Goal: Task Accomplishment & Management: Use online tool/utility

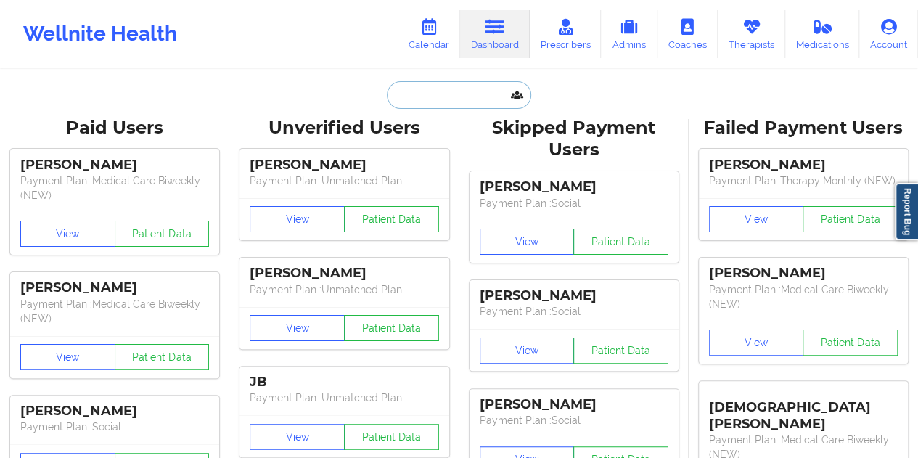
click at [462, 95] on input "text" at bounding box center [459, 95] width 144 height 28
paste input "[EMAIL_ADDRESS][DOMAIN_NAME]"
type input "[EMAIL_ADDRESS][DOMAIN_NAME]"
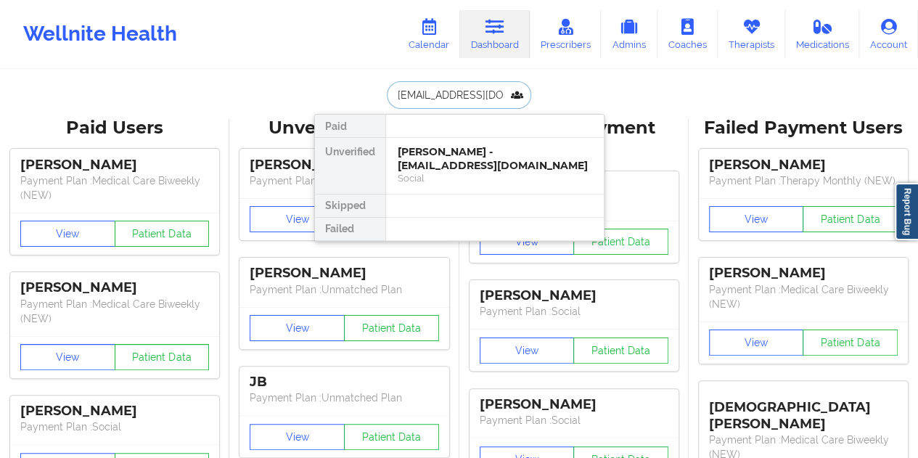
click at [452, 158] on div "[PERSON_NAME] - [EMAIL_ADDRESS][DOMAIN_NAME]" at bounding box center [495, 158] width 195 height 27
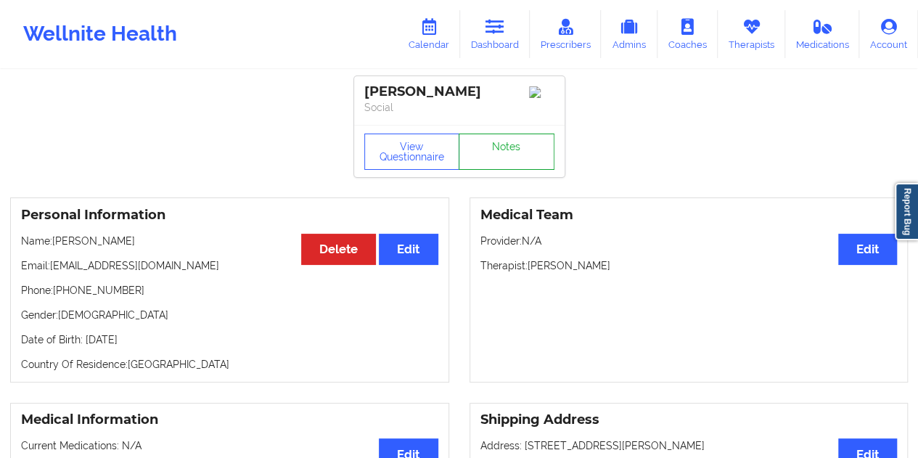
click at [497, 146] on link "Notes" at bounding box center [507, 152] width 96 height 36
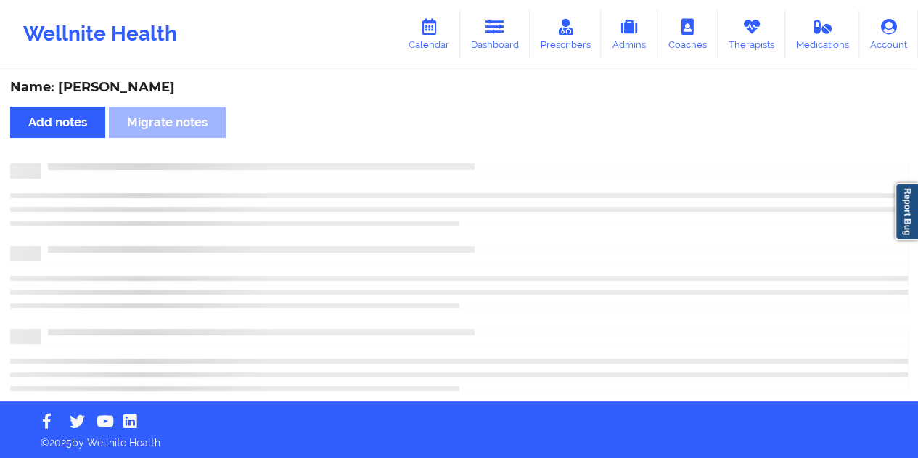
click at [138, 89] on div "Name: [PERSON_NAME]" at bounding box center [459, 87] width 898 height 17
copy div "[PERSON_NAME]"
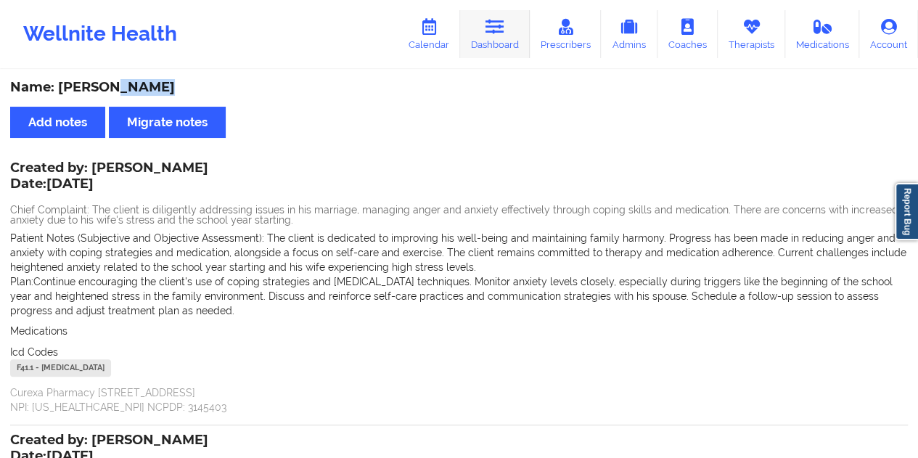
click at [501, 39] on link "Dashboard" at bounding box center [495, 34] width 70 height 48
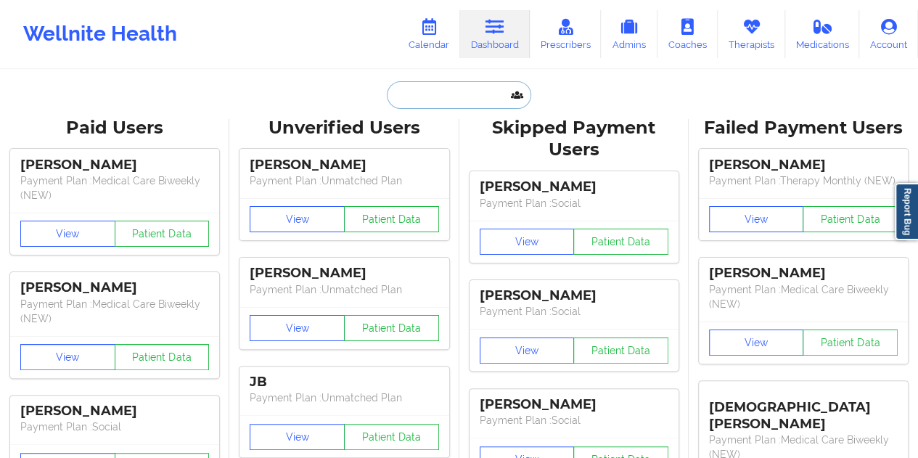
click at [471, 89] on input "text" at bounding box center [459, 95] width 144 height 28
paste input "[EMAIL_ADDRESS][DOMAIN_NAME]"
type input "[EMAIL_ADDRESS][DOMAIN_NAME]"
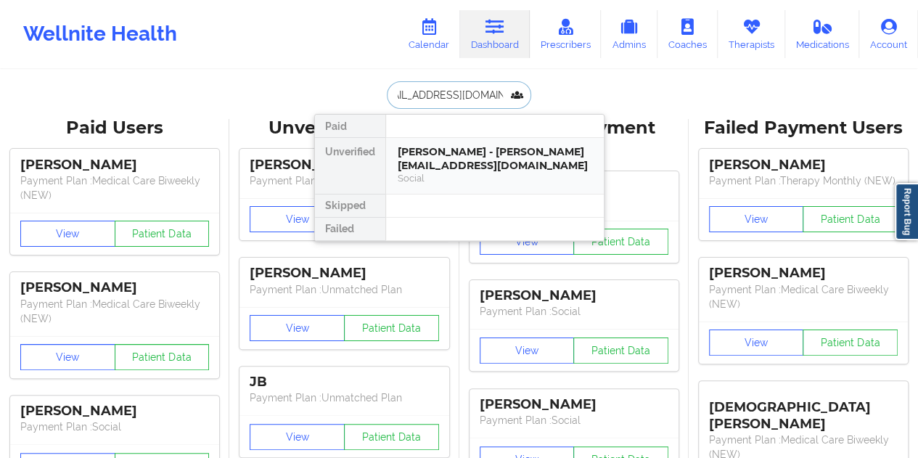
click at [461, 162] on div "[PERSON_NAME] - [PERSON_NAME][EMAIL_ADDRESS][DOMAIN_NAME]" at bounding box center [495, 158] width 195 height 27
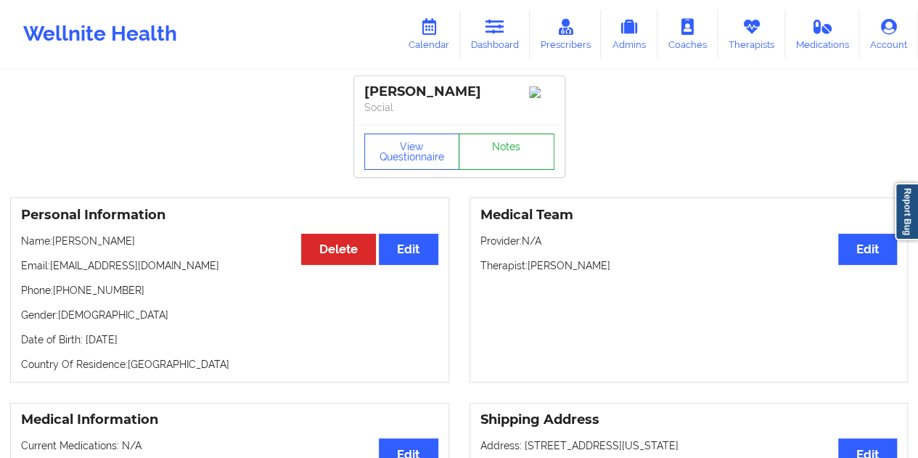
click at [502, 152] on link "Notes" at bounding box center [507, 152] width 96 height 36
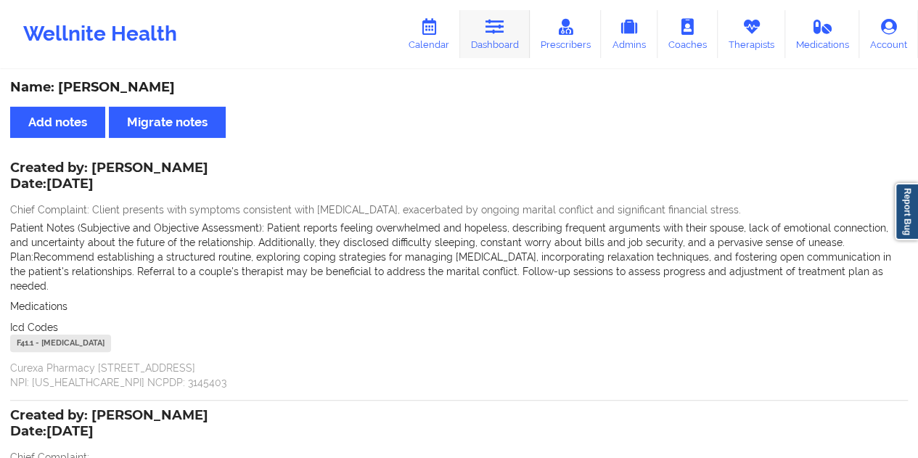
click at [494, 27] on icon at bounding box center [495, 27] width 19 height 16
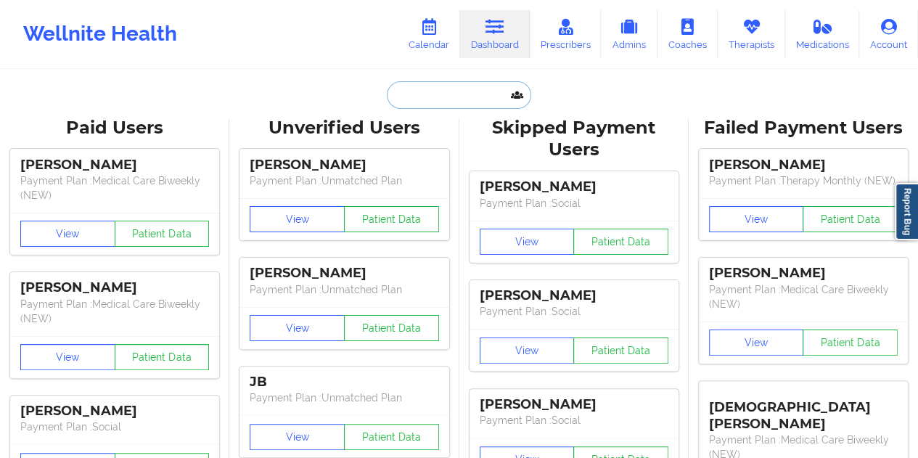
click at [465, 95] on input "text" at bounding box center [459, 95] width 144 height 28
paste input "[EMAIL_ADDRESS][DOMAIN_NAME]"
type input "[EMAIL_ADDRESS][DOMAIN_NAME]"
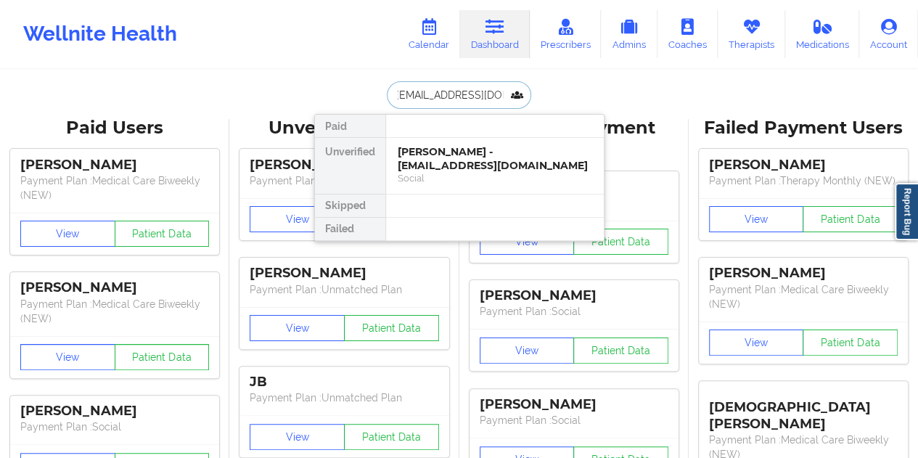
click at [456, 160] on div "[PERSON_NAME] - [EMAIL_ADDRESS][DOMAIN_NAME]" at bounding box center [495, 158] width 195 height 27
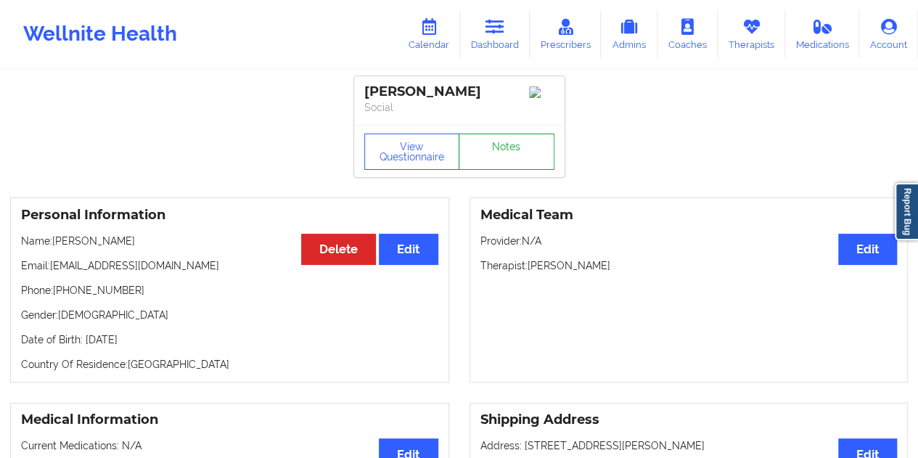
click at [491, 157] on link "Notes" at bounding box center [507, 152] width 96 height 36
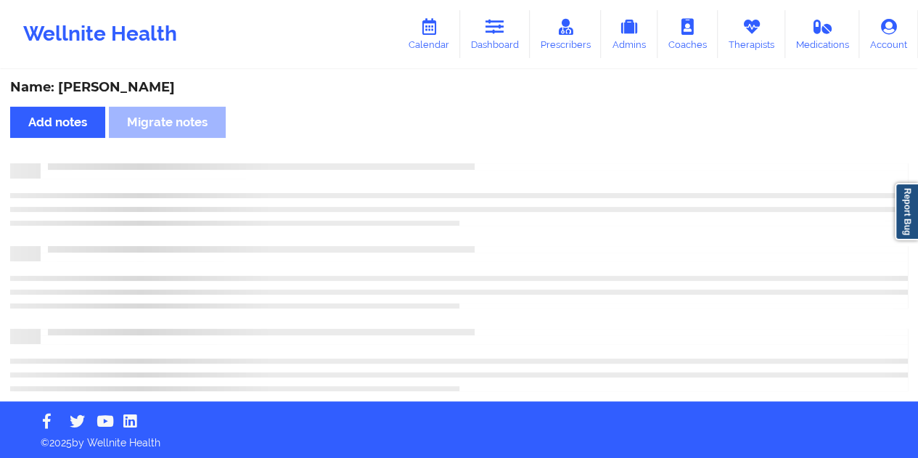
click at [139, 87] on div "Name: [PERSON_NAME]" at bounding box center [459, 87] width 898 height 17
click at [139, 86] on div "Name: [PERSON_NAME]" at bounding box center [459, 87] width 898 height 17
copy div "Kimmel"
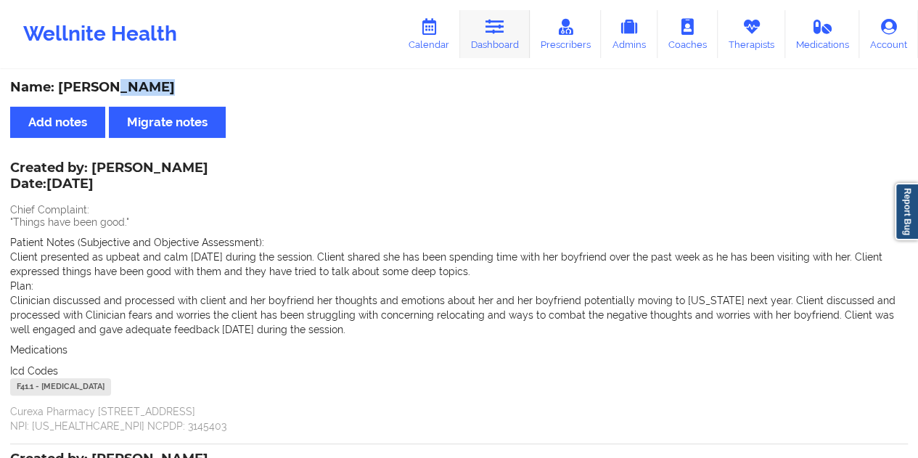
click at [505, 33] on icon at bounding box center [495, 27] width 19 height 16
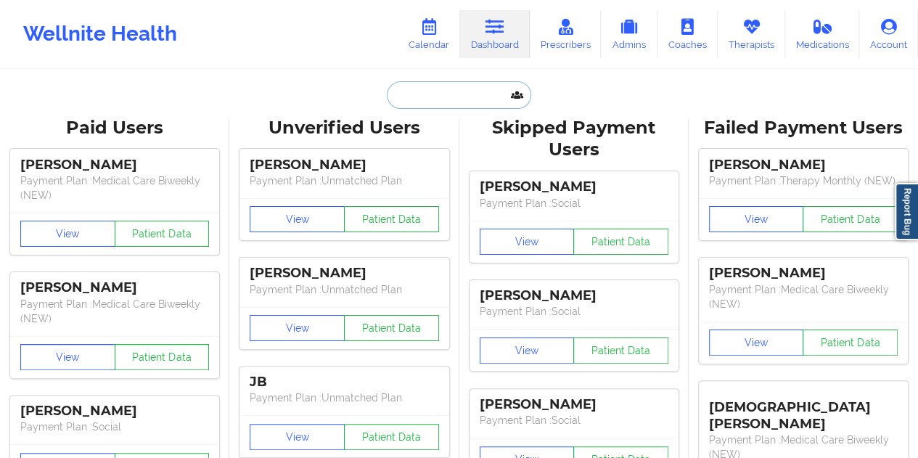
click at [433, 88] on input "text" at bounding box center [459, 95] width 144 height 28
paste input "[EMAIL_ADDRESS][DOMAIN_NAME]"
type input "[EMAIL_ADDRESS][DOMAIN_NAME]"
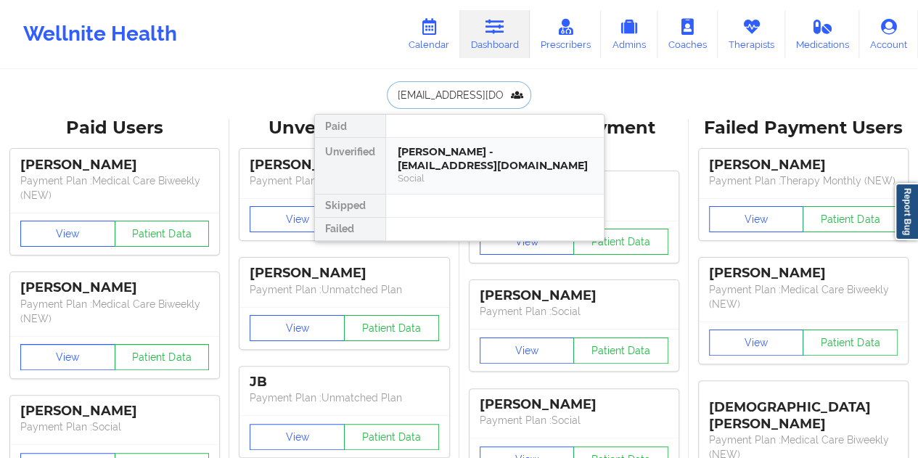
click at [474, 152] on div "[PERSON_NAME] - [EMAIL_ADDRESS][DOMAIN_NAME]" at bounding box center [495, 158] width 195 height 27
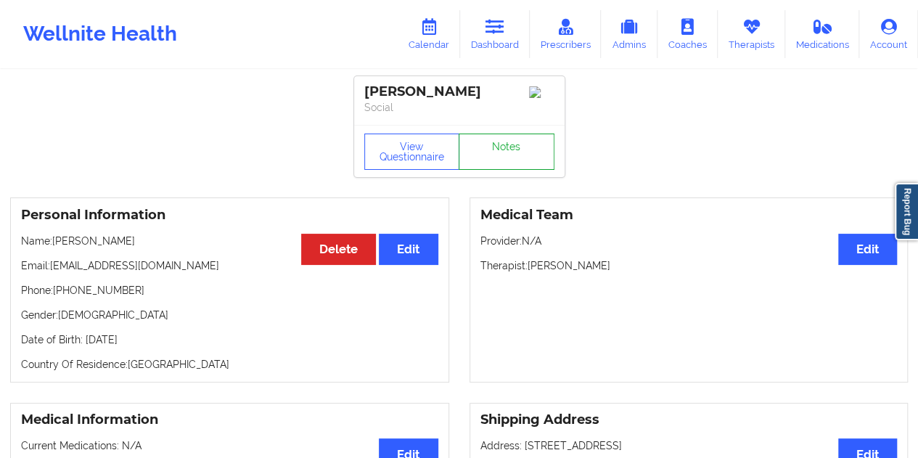
click at [510, 159] on link "Notes" at bounding box center [507, 152] width 96 height 36
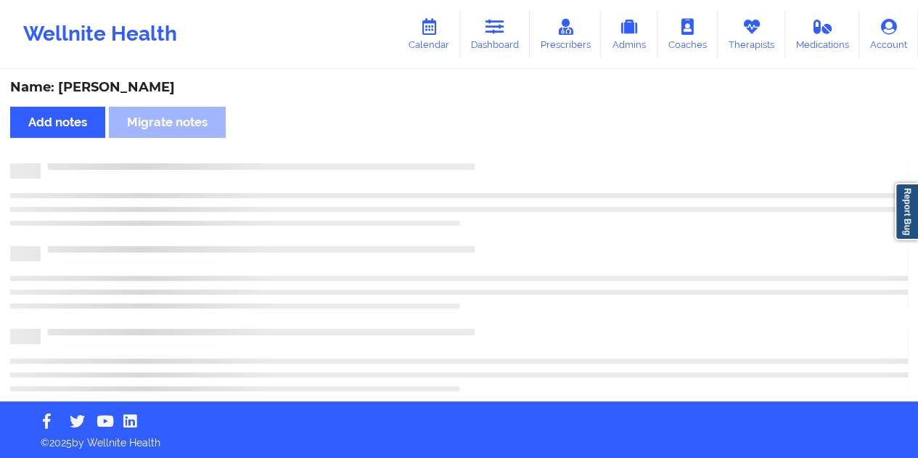
click at [150, 93] on div "Name: [PERSON_NAME]" at bounding box center [459, 87] width 898 height 17
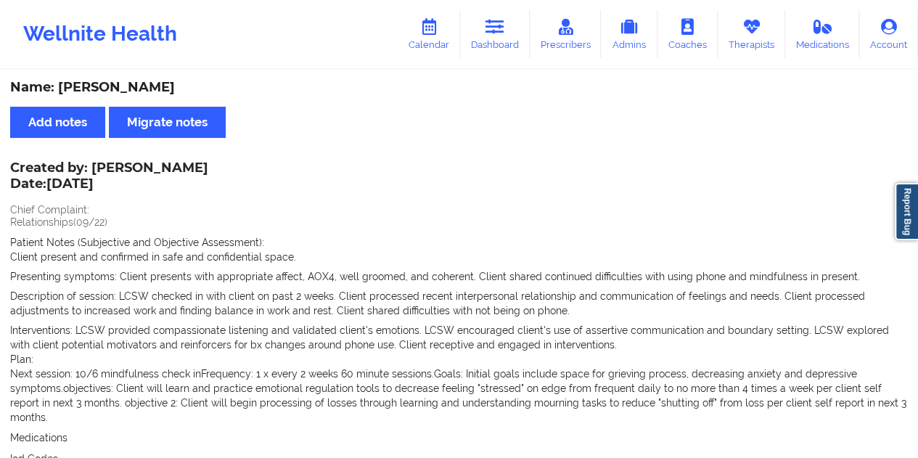
copy div "Wootton"
click at [507, 44] on link "Dashboard" at bounding box center [495, 34] width 70 height 48
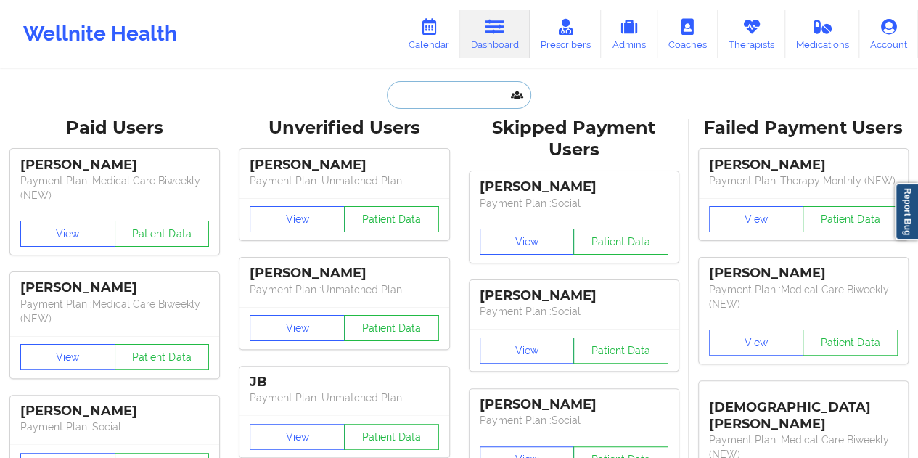
click at [463, 92] on input "text" at bounding box center [459, 95] width 144 height 28
paste input "[EMAIL_ADDRESS][DOMAIN_NAME]"
type input "[EMAIL_ADDRESS][DOMAIN_NAME]"
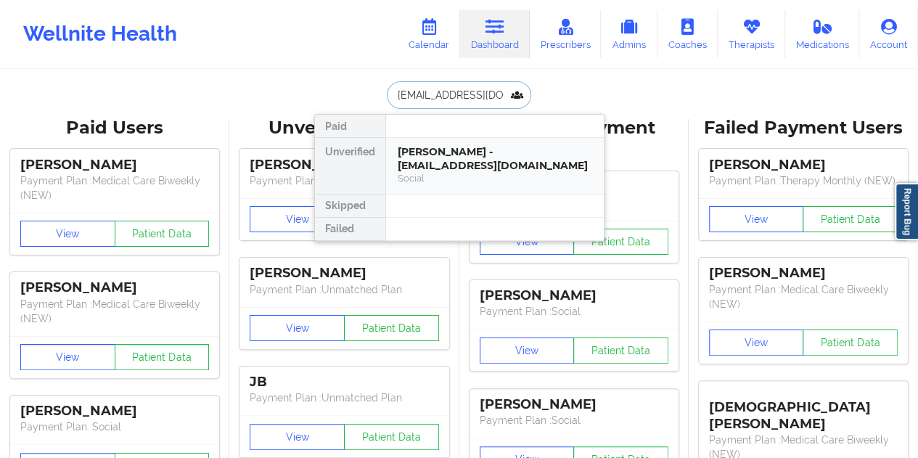
click at [486, 158] on div "[PERSON_NAME] - [EMAIL_ADDRESS][DOMAIN_NAME]" at bounding box center [495, 158] width 195 height 27
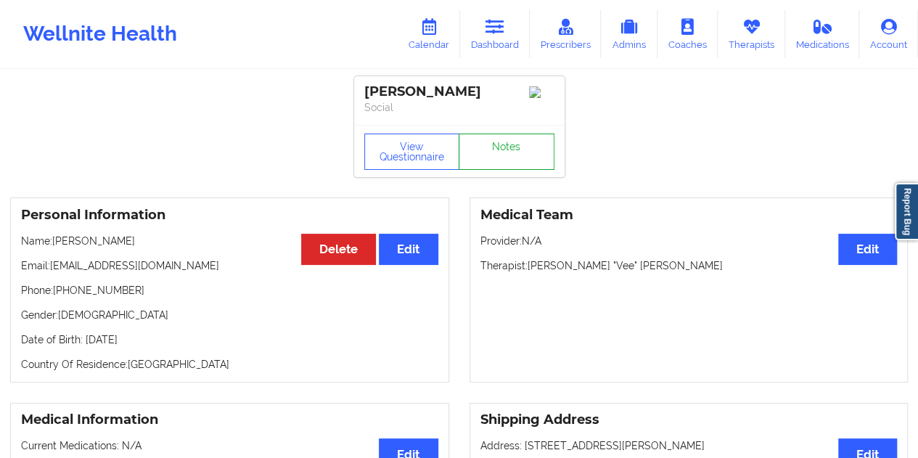
click at [517, 160] on link "Notes" at bounding box center [507, 152] width 96 height 36
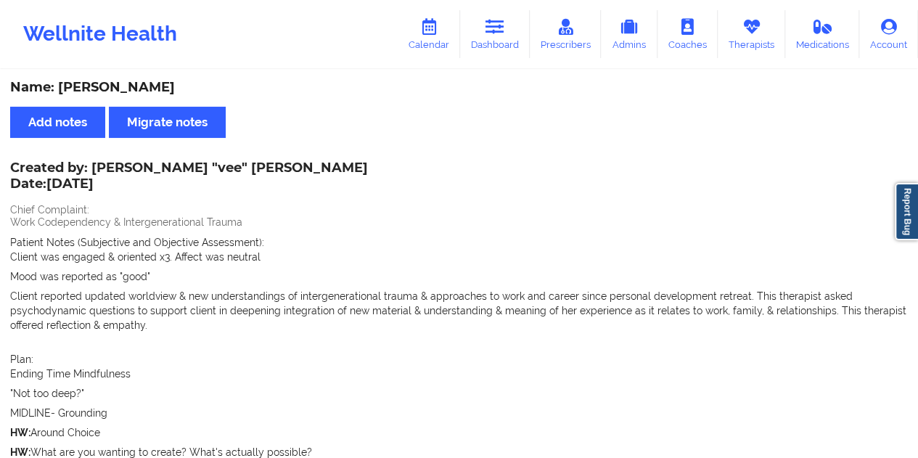
click at [131, 86] on div "Name: [PERSON_NAME]" at bounding box center [459, 87] width 898 height 17
click at [130, 85] on div "Name: [PERSON_NAME]" at bounding box center [459, 87] width 898 height 17
click at [484, 32] on link "Dashboard" at bounding box center [495, 34] width 70 height 48
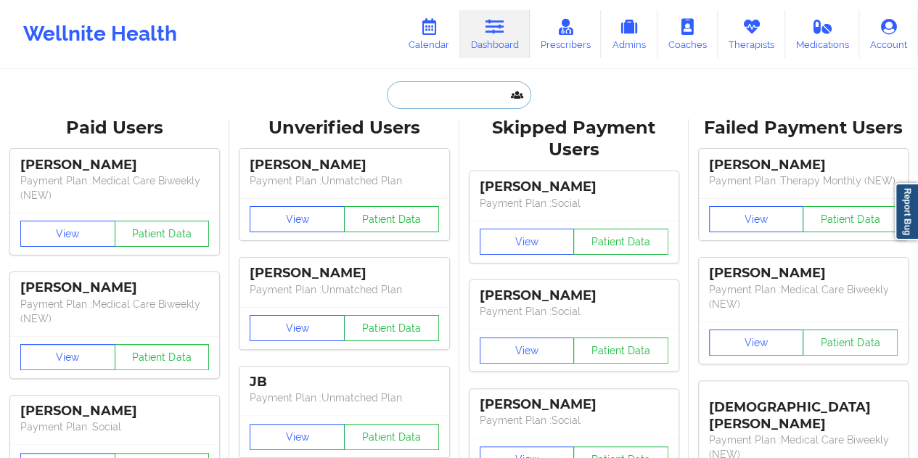
click at [470, 97] on input "text" at bounding box center [459, 95] width 144 height 28
paste input "[EMAIL_ADDRESS][DOMAIN_NAME]"
type input "[EMAIL_ADDRESS][DOMAIN_NAME]"
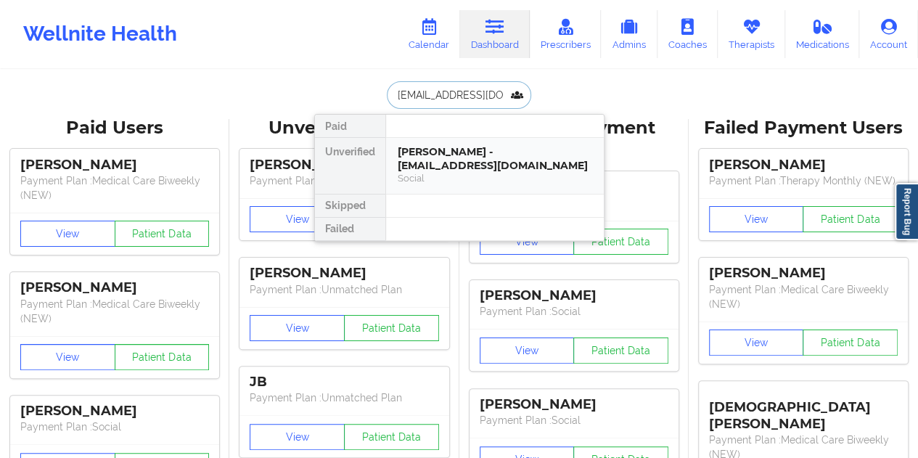
click at [433, 145] on div "[PERSON_NAME] - [EMAIL_ADDRESS][DOMAIN_NAME]" at bounding box center [495, 158] width 195 height 27
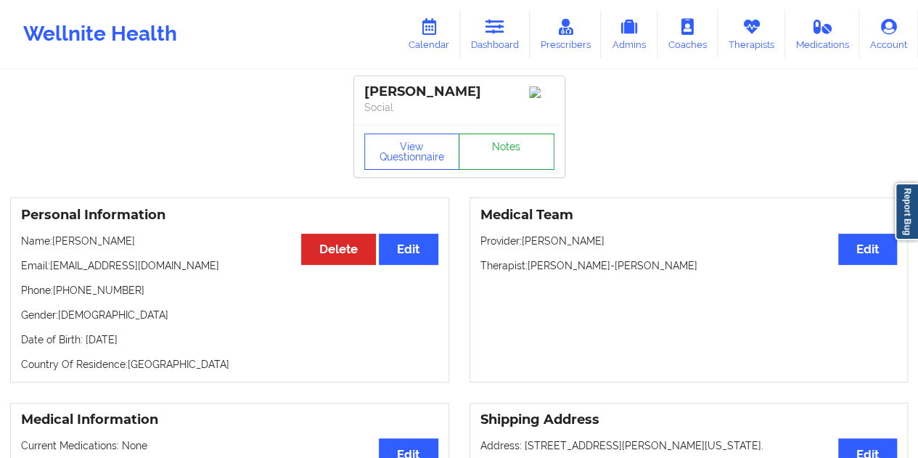
click at [491, 150] on link "Notes" at bounding box center [507, 152] width 96 height 36
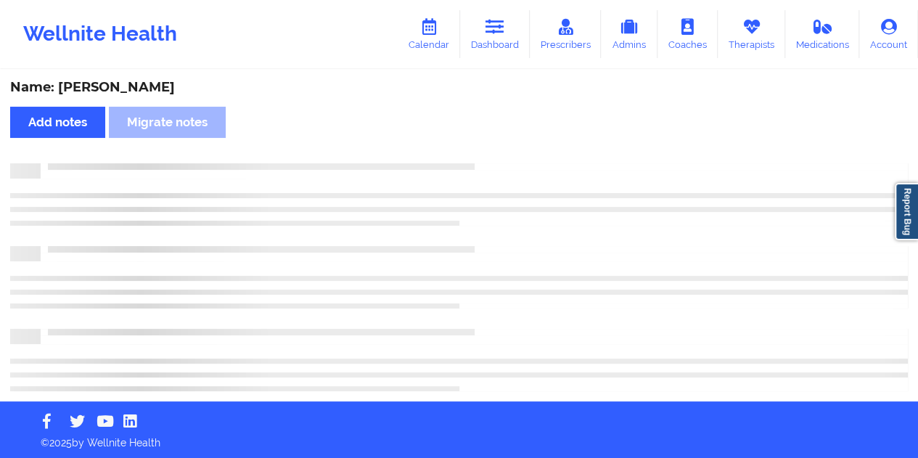
click at [161, 89] on div "Name: [PERSON_NAME]" at bounding box center [459, 87] width 898 height 17
copy div "[PERSON_NAME]"
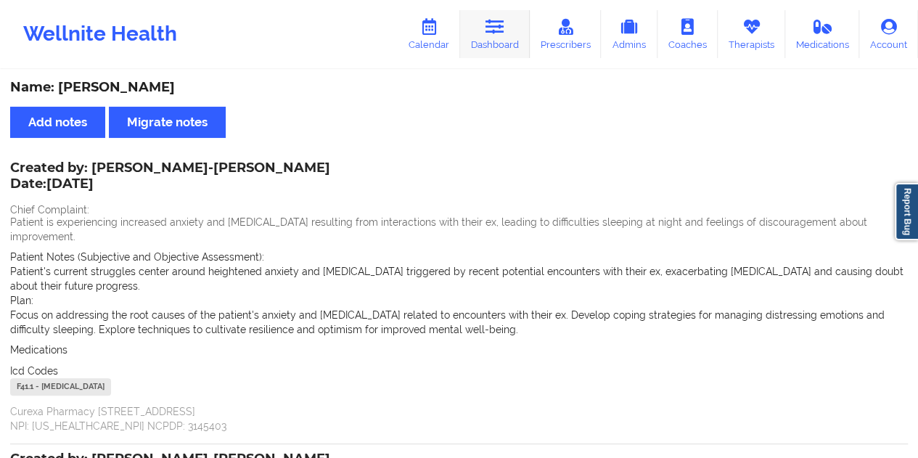
click at [497, 35] on icon at bounding box center [495, 27] width 19 height 16
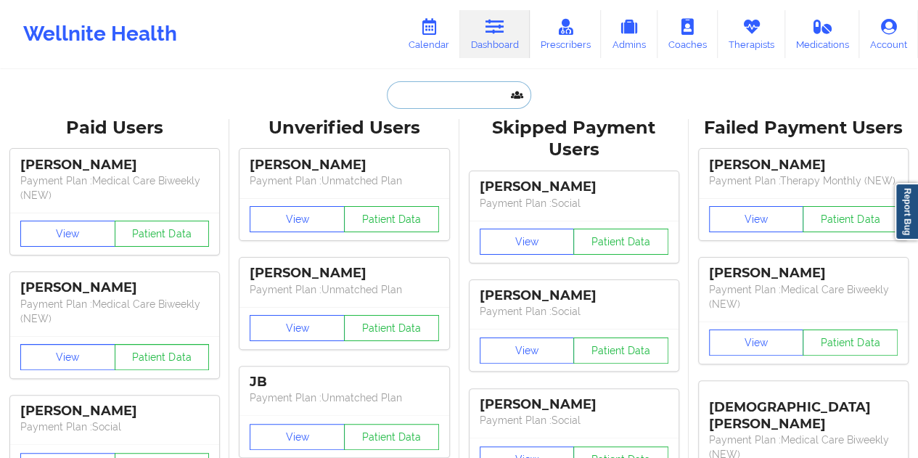
click at [460, 102] on input "text" at bounding box center [459, 95] width 144 height 28
paste input "[EMAIL_ADDRESS][DOMAIN_NAME]"
type input "[EMAIL_ADDRESS][DOMAIN_NAME]"
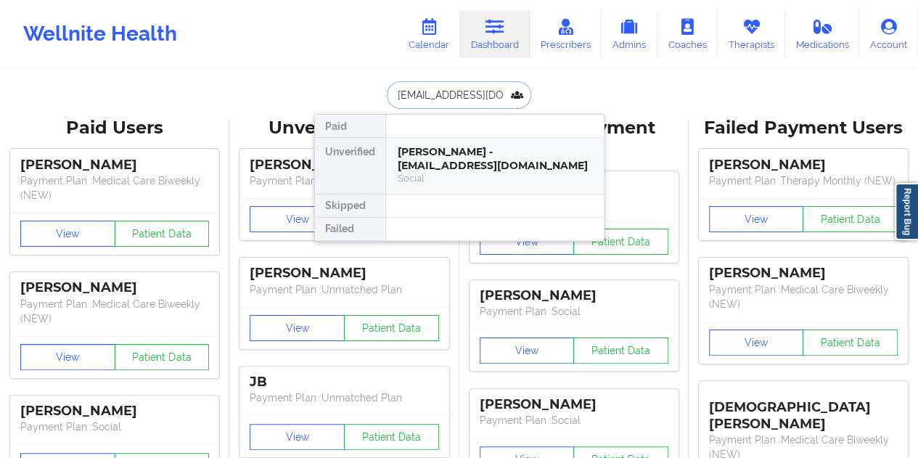
click at [508, 174] on div "Social" at bounding box center [495, 178] width 195 height 12
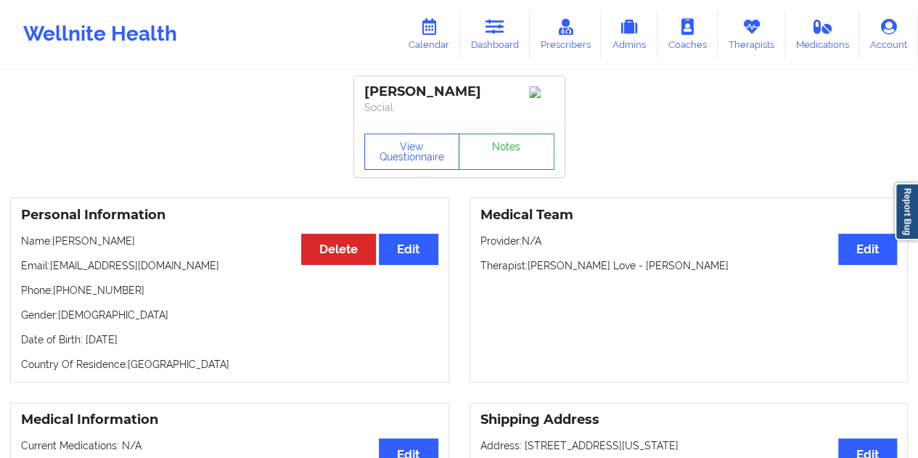
click at [511, 151] on link "Notes" at bounding box center [507, 152] width 96 height 36
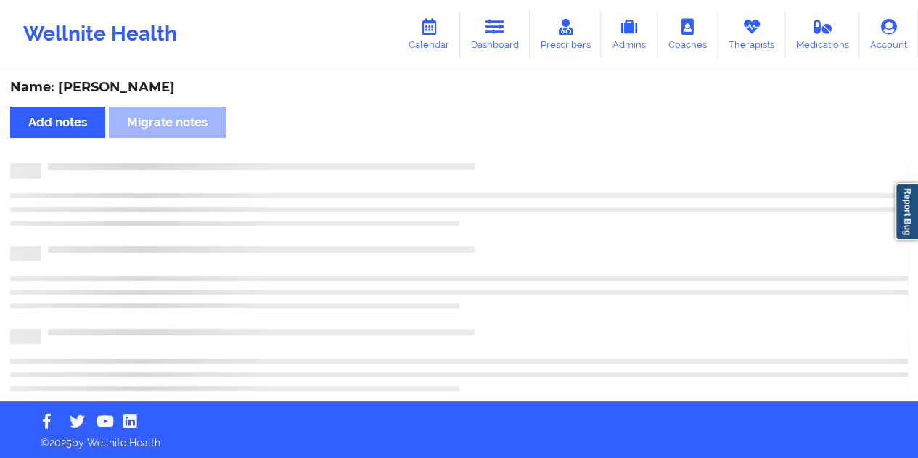
click at [132, 81] on div "Name: [PERSON_NAME]" at bounding box center [459, 87] width 898 height 17
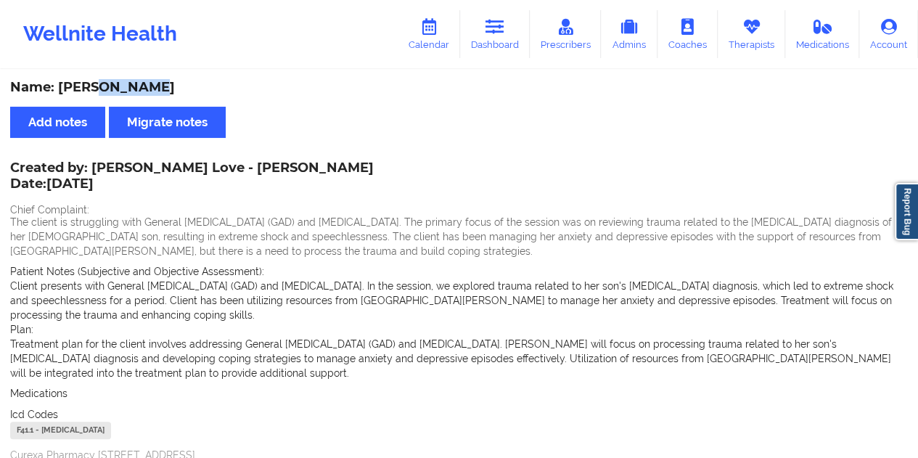
click at [132, 81] on div "Name: [PERSON_NAME]" at bounding box center [459, 87] width 898 height 17
copy div "Kablama"
click at [518, 56] on link "Dashboard" at bounding box center [495, 34] width 70 height 48
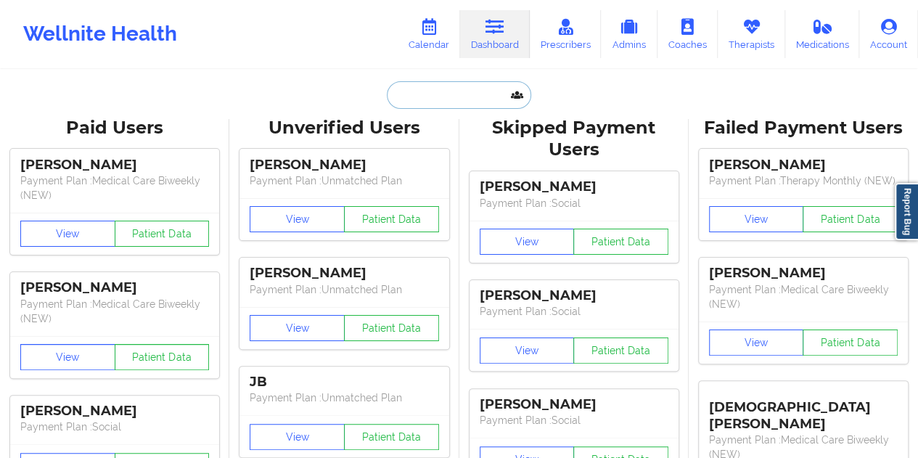
click at [463, 91] on input "text" at bounding box center [459, 95] width 144 height 28
paste input "[EMAIL_ADDRESS][DOMAIN_NAME]"
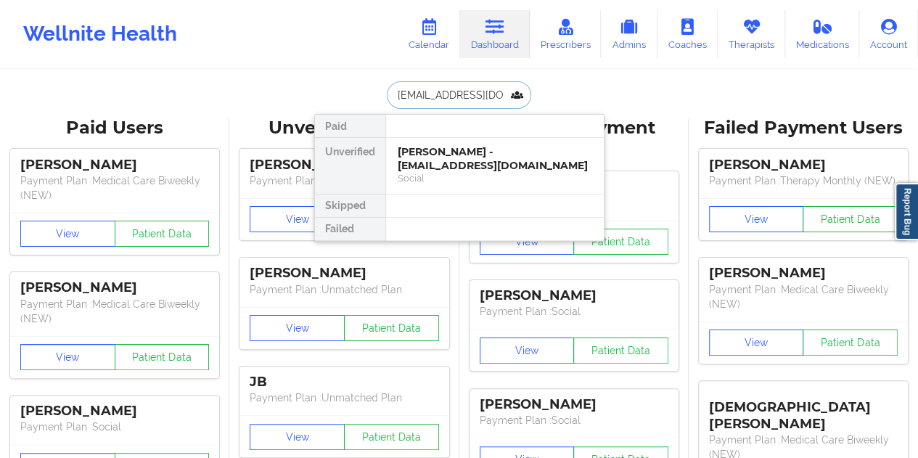
type input "[EMAIL_ADDRESS][DOMAIN_NAME]"
click at [456, 147] on div "[PERSON_NAME] - [EMAIL_ADDRESS][DOMAIN_NAME]" at bounding box center [495, 158] width 195 height 27
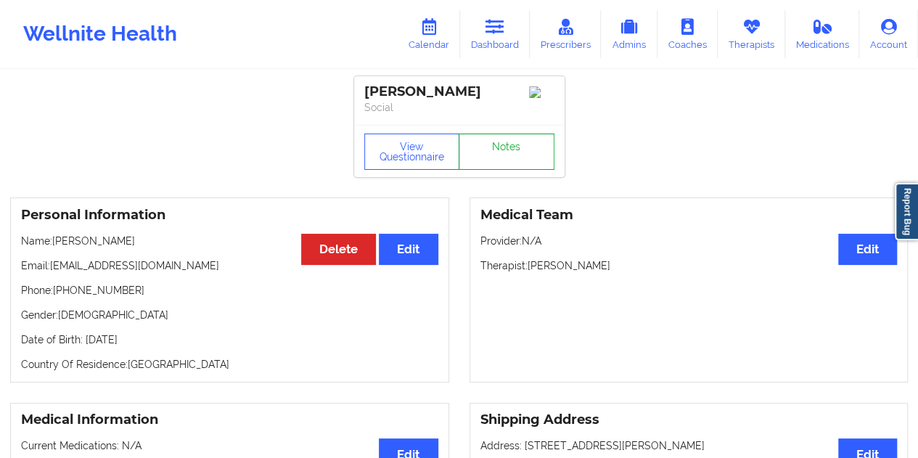
click at [492, 151] on link "Notes" at bounding box center [507, 152] width 96 height 36
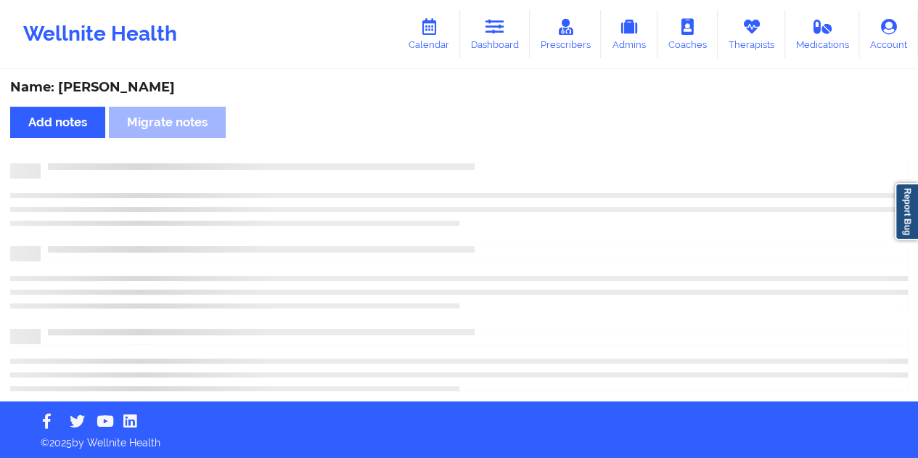
click at [146, 81] on div "Name: [PERSON_NAME]" at bounding box center [459, 87] width 898 height 17
copy div "[PERSON_NAME]"
